Goal: Transaction & Acquisition: Purchase product/service

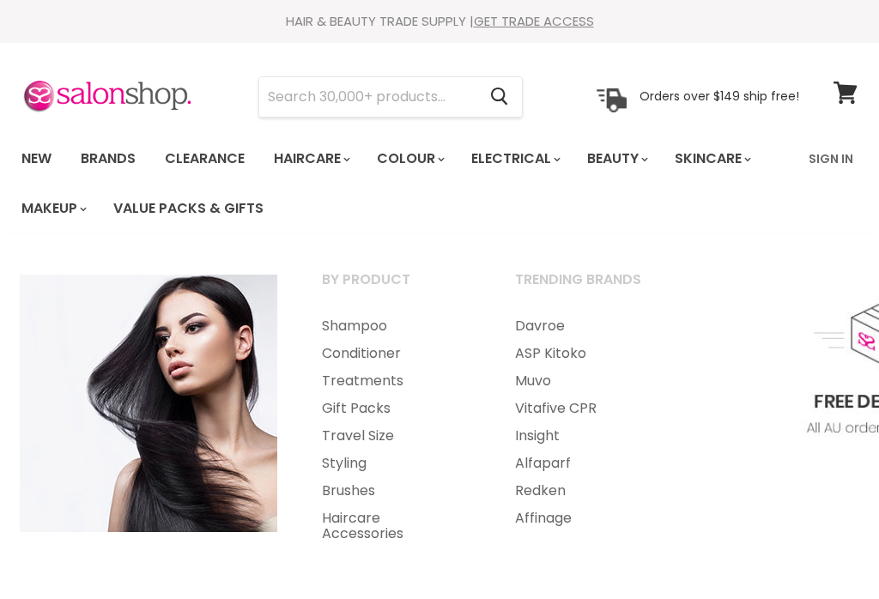
select select "manual"
click at [393, 380] on link "Treatments" at bounding box center [395, 380] width 190 height 27
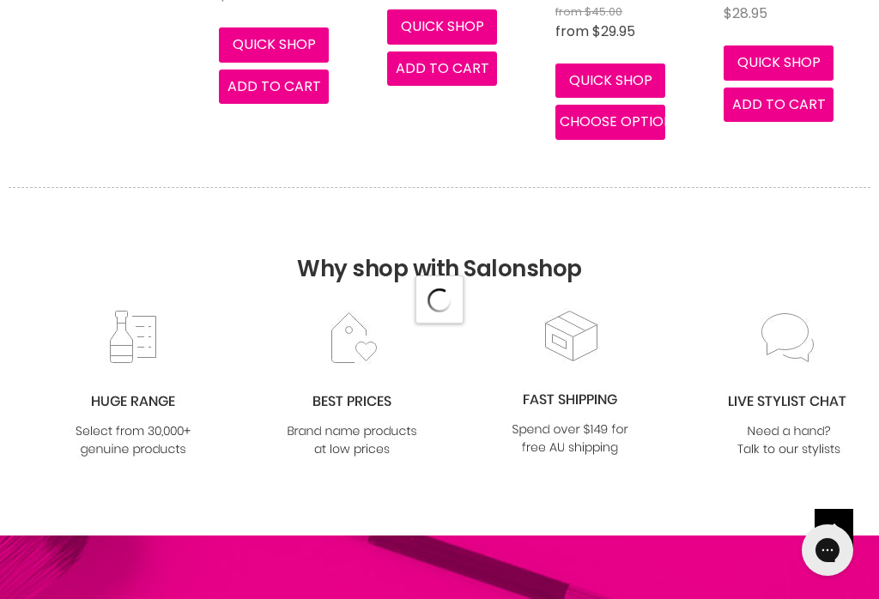
scroll to position [5004, 0]
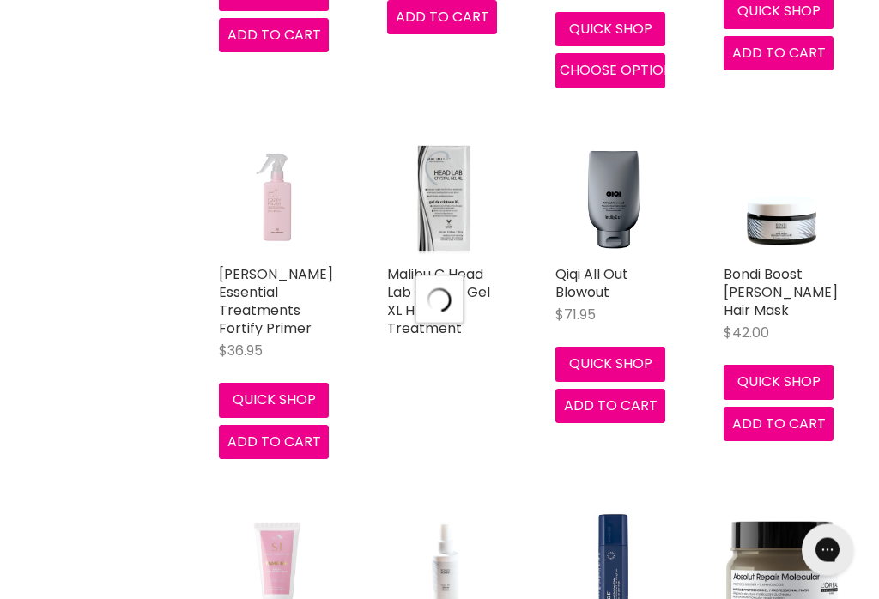
scroll to position [1056, 0]
